Goal: Use online tool/utility: Utilize a website feature to perform a specific function

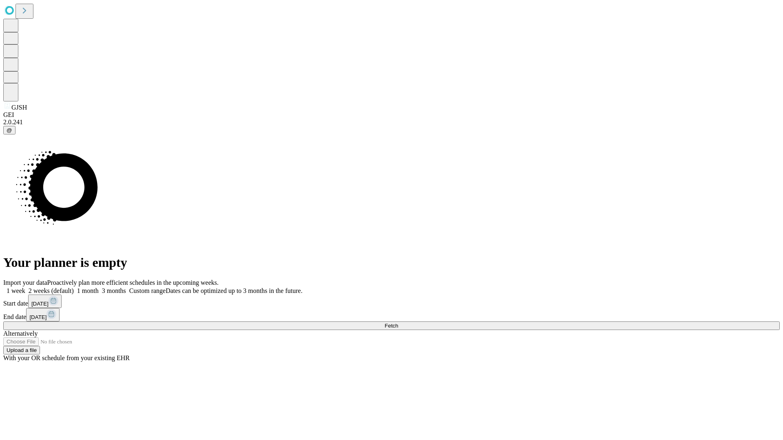
click at [398, 323] on span "Fetch" at bounding box center [390, 326] width 13 height 6
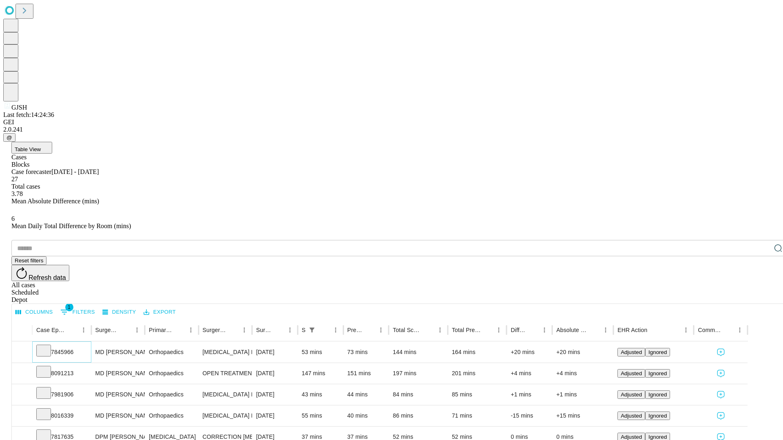
click at [48, 346] on icon at bounding box center [44, 350] width 8 height 8
